Goal: Navigation & Orientation: Find specific page/section

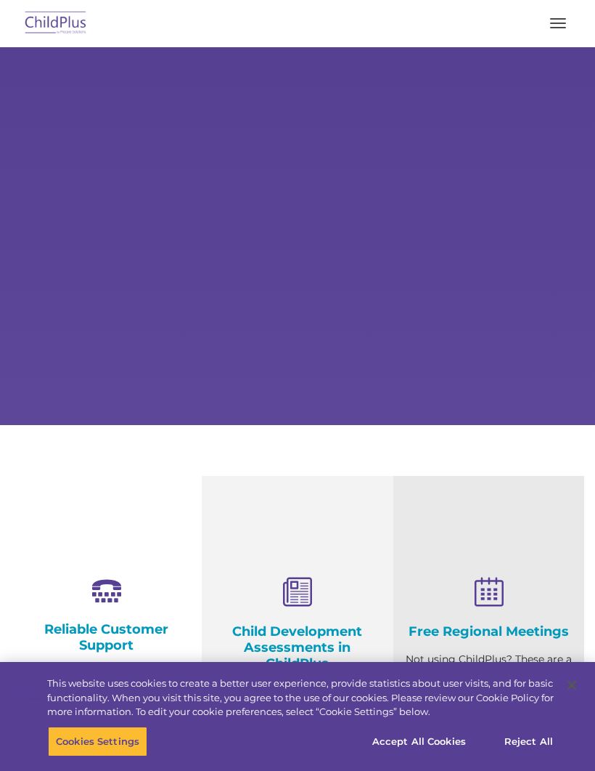
select select "MEDIUM"
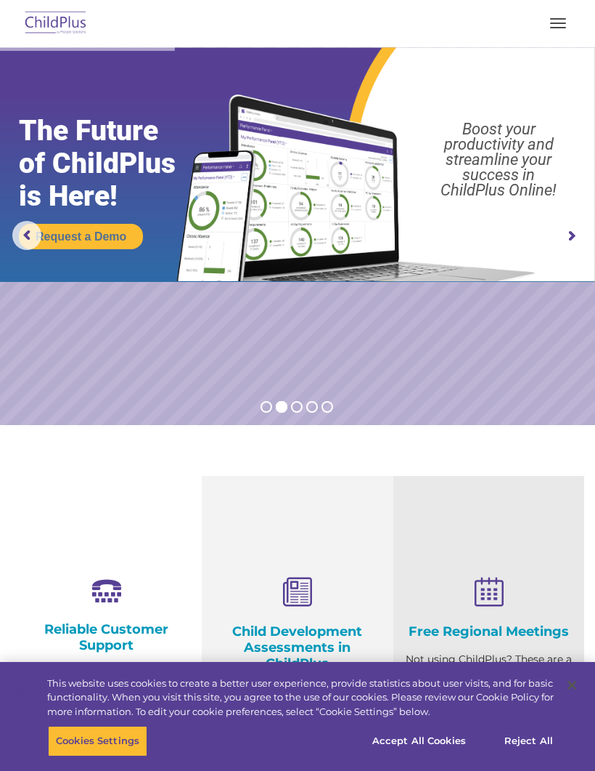
click at [62, 10] on img at bounding box center [56, 24] width 68 height 34
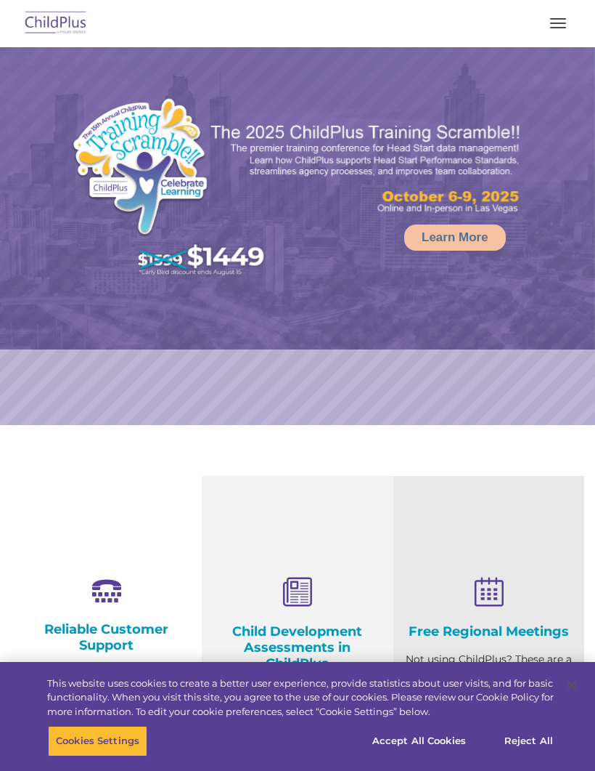
select select "MEDIUM"
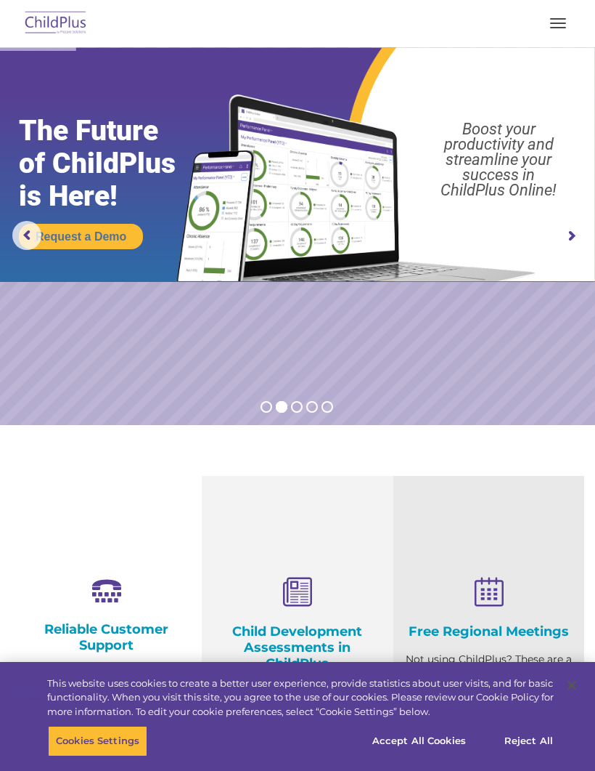
click at [572, 8] on div "Download Support | Schedule A Demo  MENU MENU Software ChildPlus: The original…" at bounding box center [298, 23] width 566 height 35
click at [564, 21] on button "button" at bounding box center [558, 23] width 31 height 23
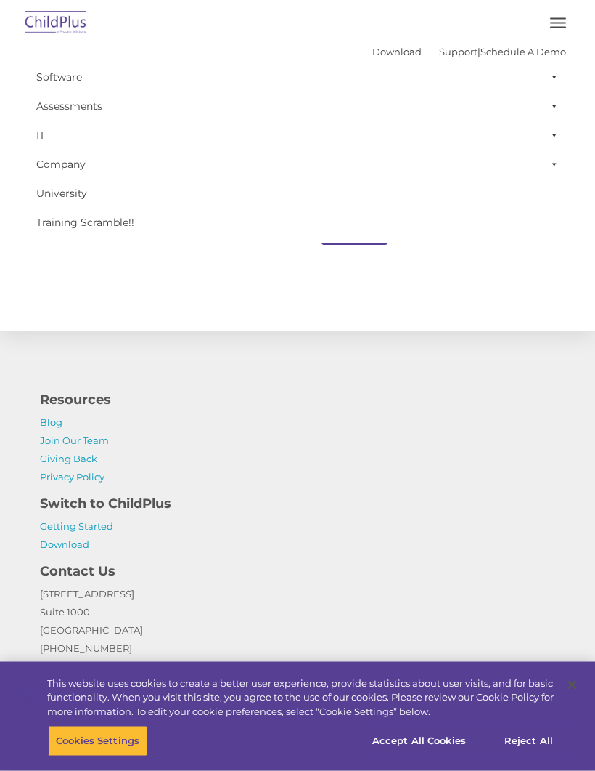
scroll to position [1559, 0]
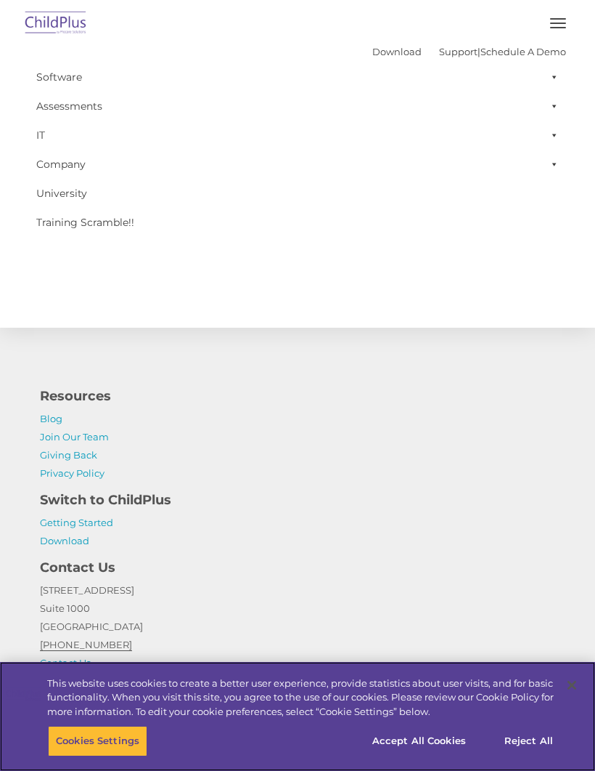
click at [434, 756] on button "Accept All Cookies" at bounding box center [420, 740] width 110 height 31
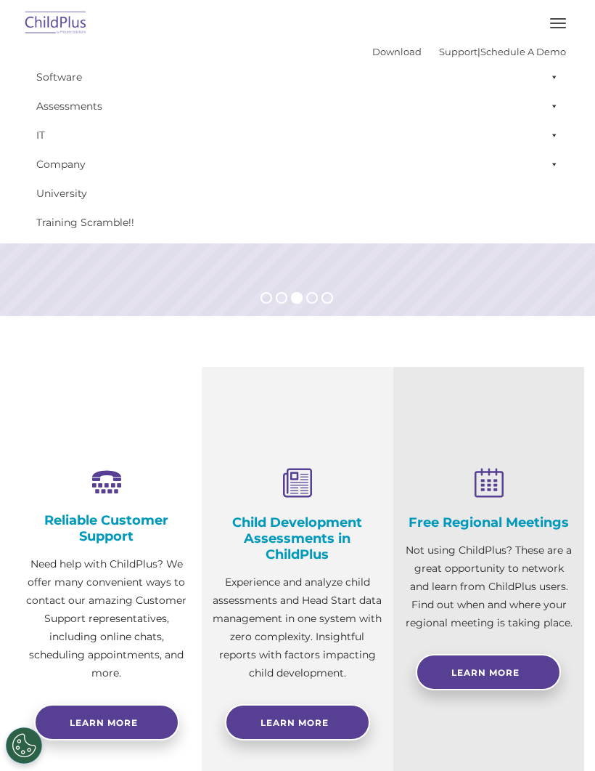
scroll to position [0, 0]
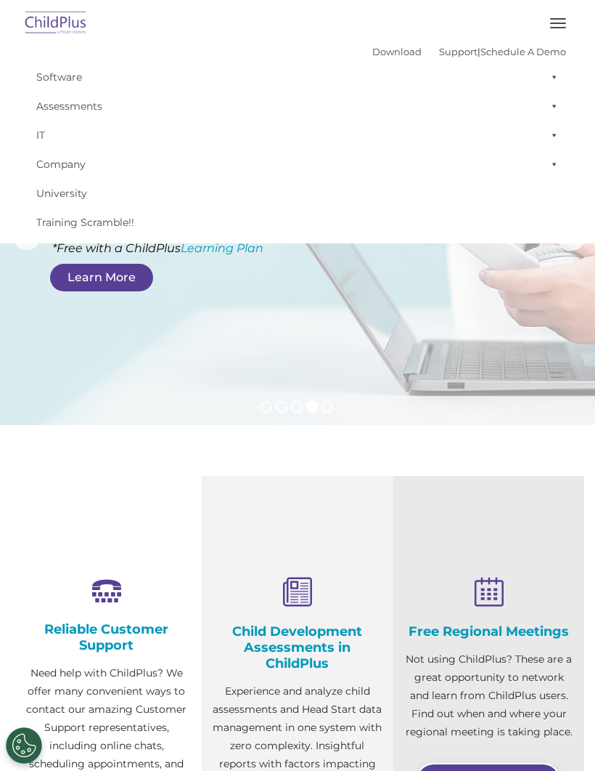
click at [565, 22] on button "button" at bounding box center [558, 23] width 31 height 23
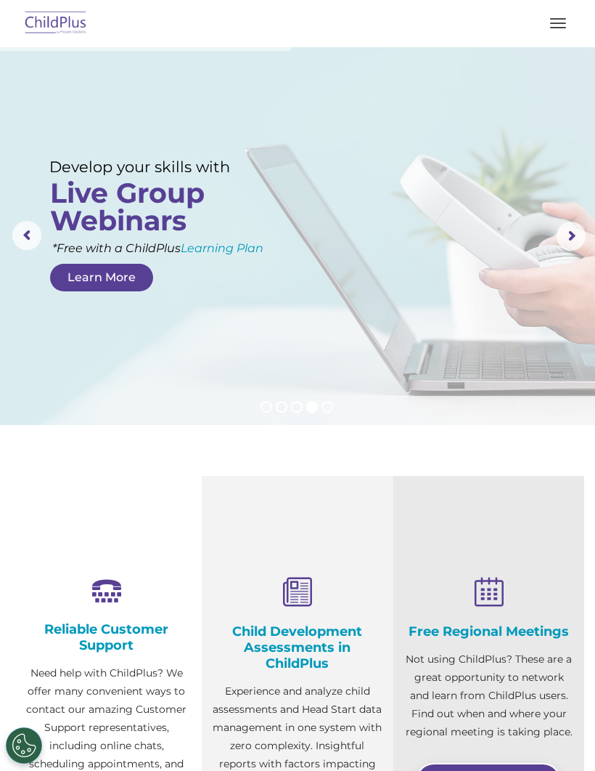
click at [564, 15] on button "button" at bounding box center [558, 23] width 31 height 23
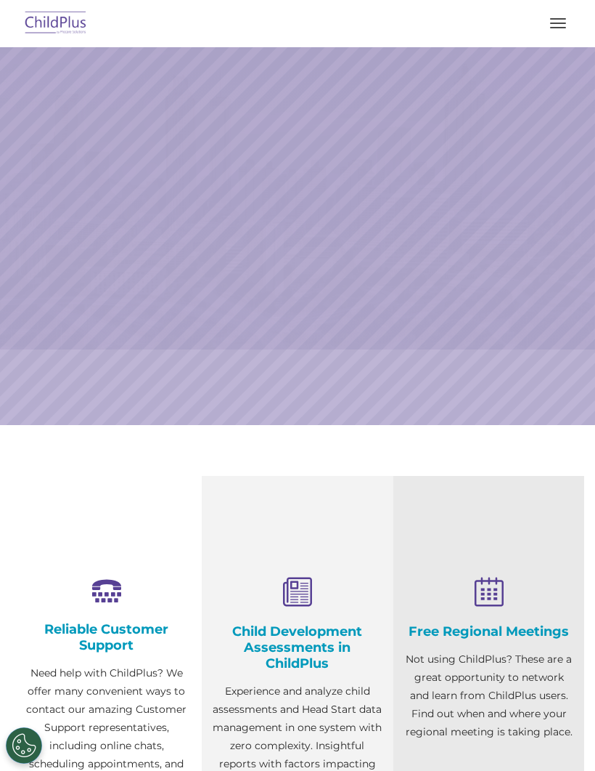
select select "MEDIUM"
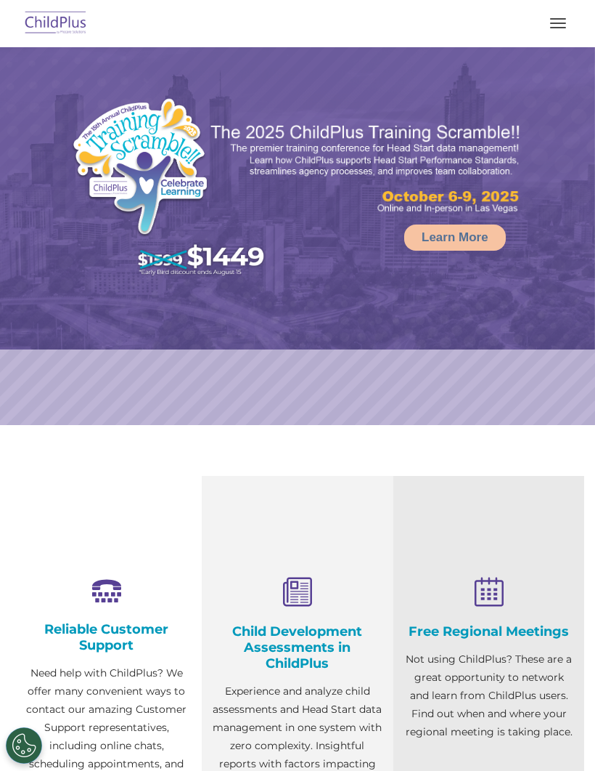
select select "MEDIUM"
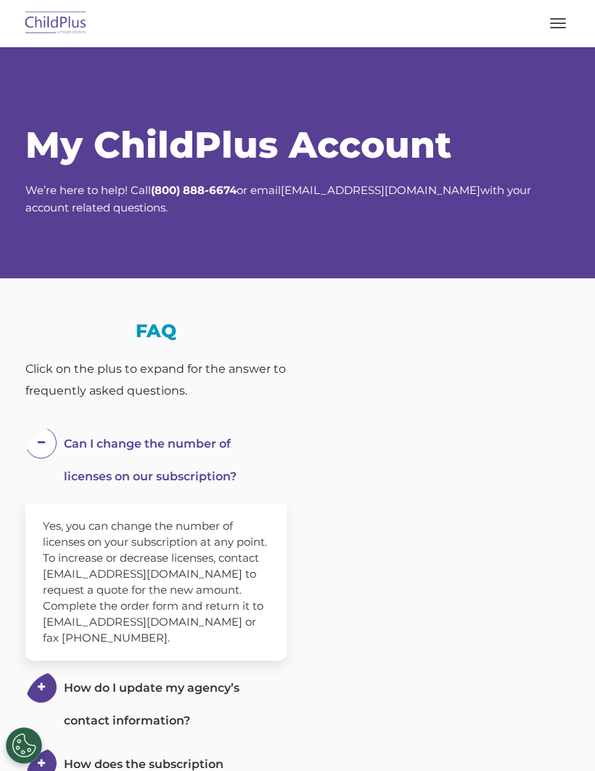
select select "MEDIUM"
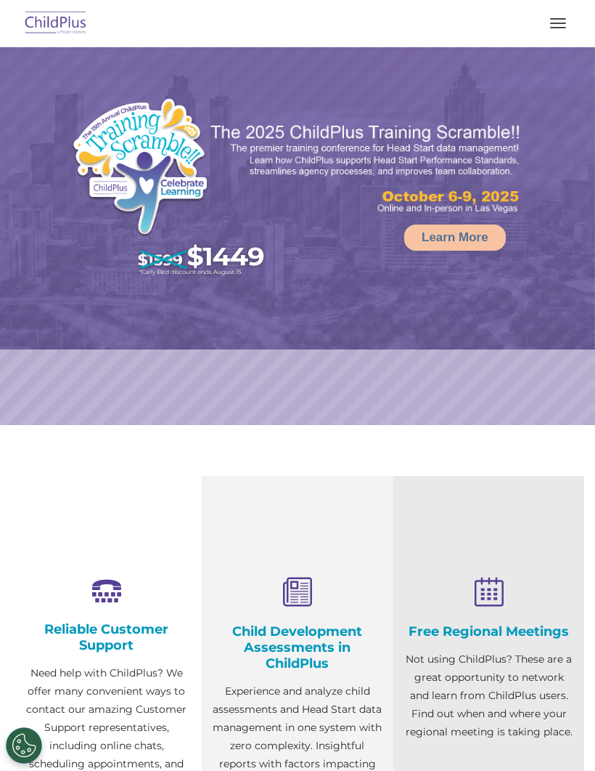
select select "MEDIUM"
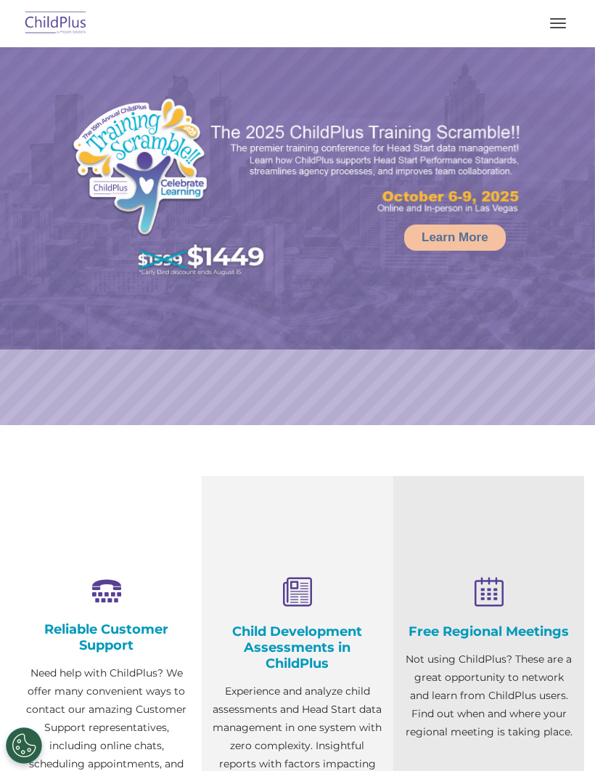
select select "MEDIUM"
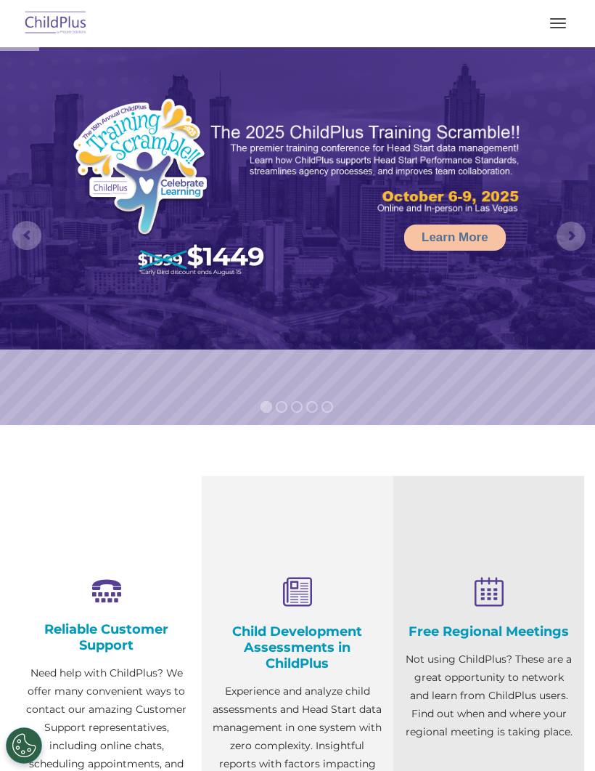
click at [567, 28] on button "button" at bounding box center [558, 23] width 31 height 23
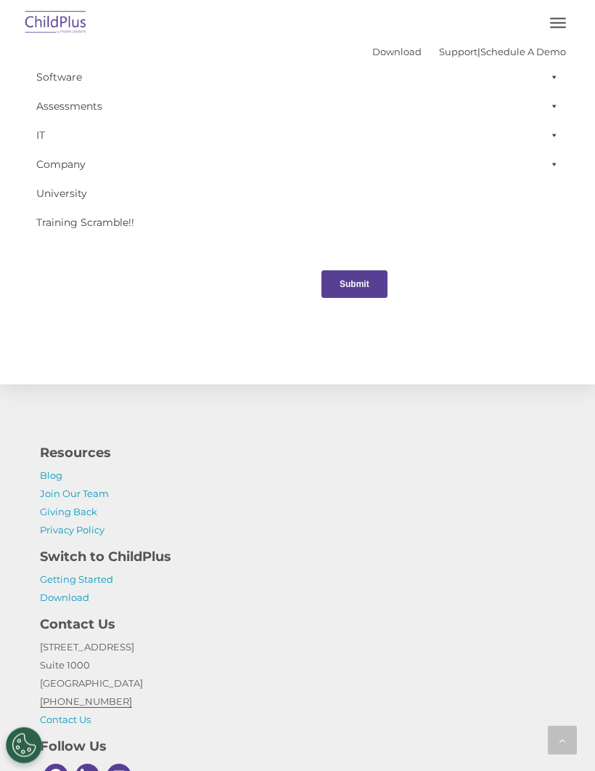
scroll to position [1505, 0]
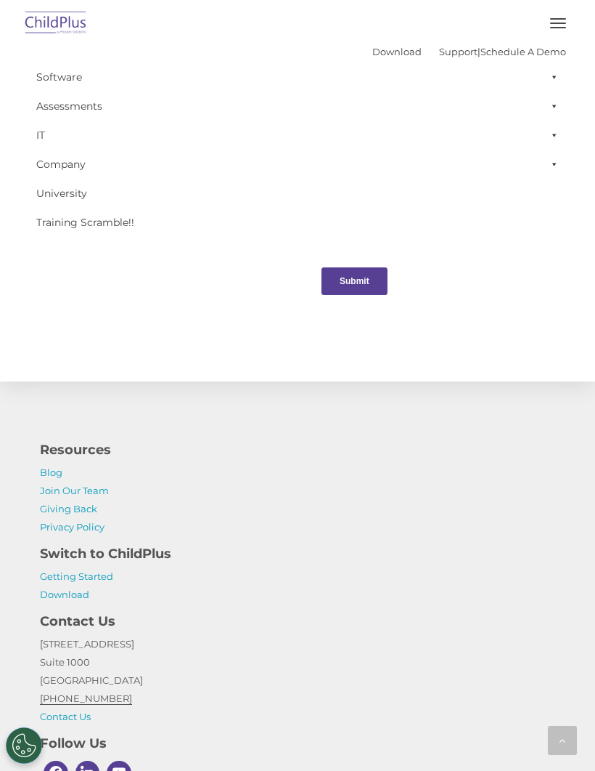
click at [556, 76] on span at bounding box center [552, 76] width 15 height 29
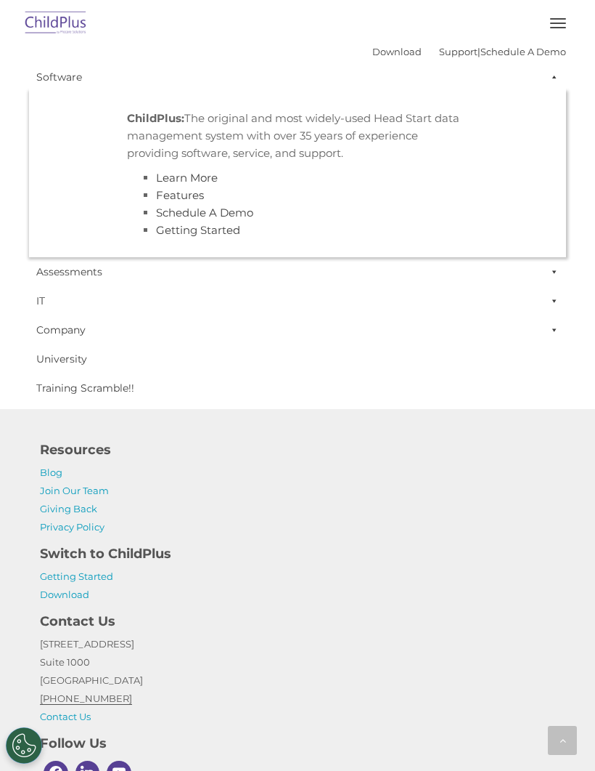
click at [554, 85] on span at bounding box center [552, 76] width 15 height 29
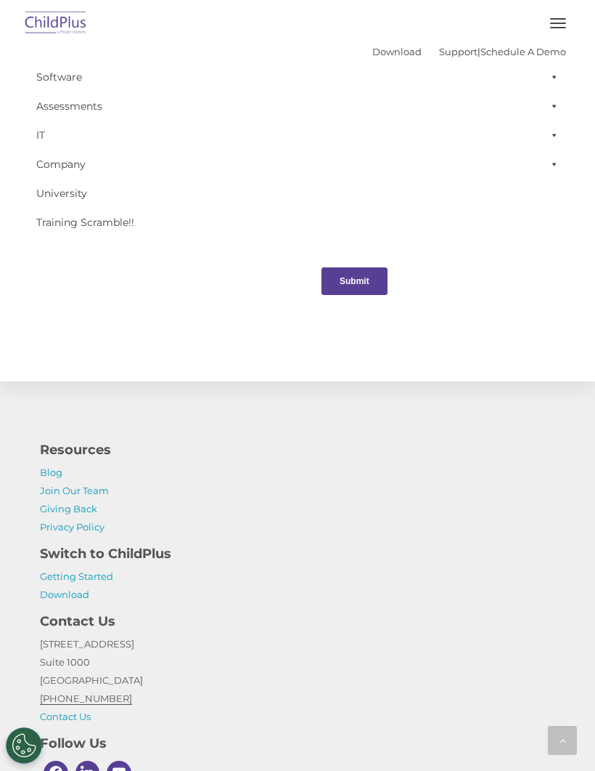
click at [553, 99] on span at bounding box center [552, 106] width 15 height 29
